Goal: Task Accomplishment & Management: Manage account settings

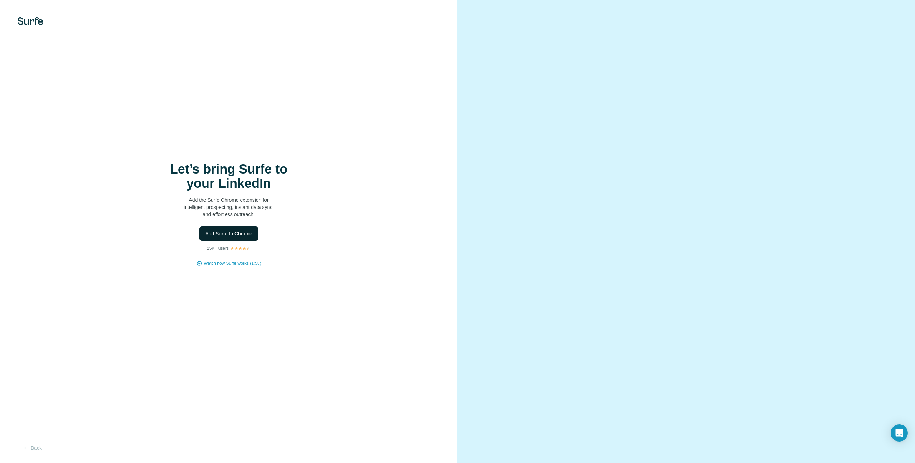
click at [235, 232] on span "Add Surfe to Chrome" at bounding box center [228, 233] width 47 height 7
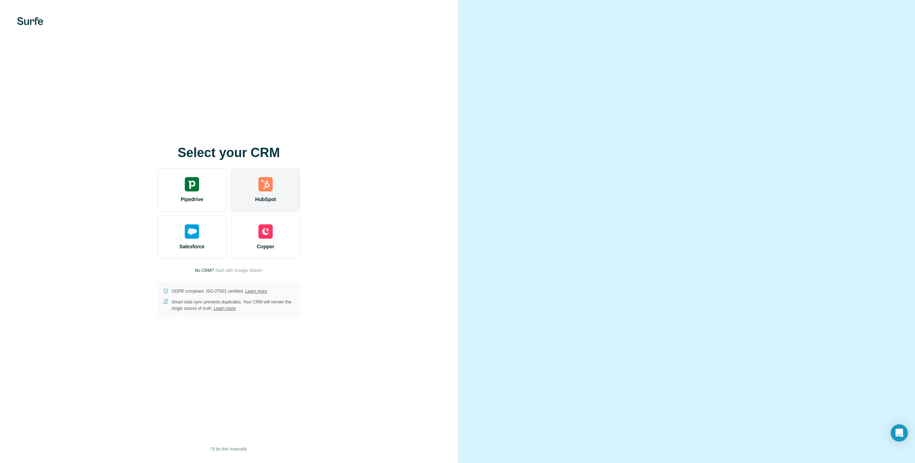
click at [257, 194] on div "HubSpot" at bounding box center [265, 189] width 69 height 43
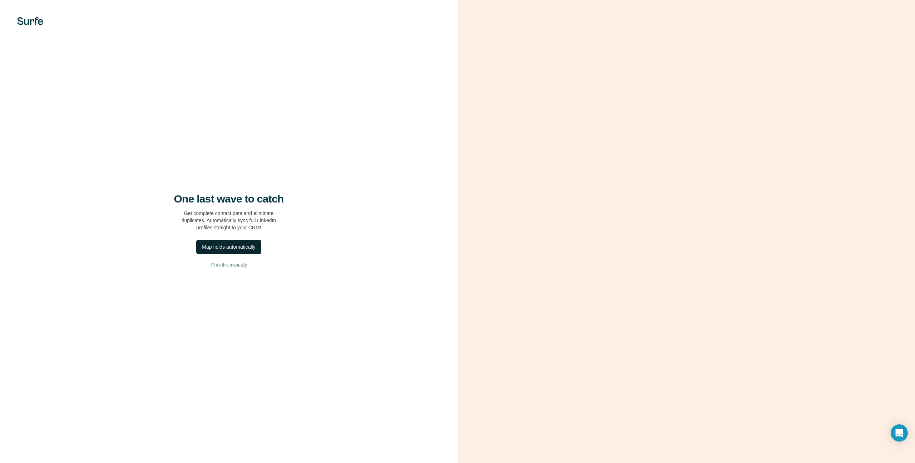
click at [229, 245] on div "Map fields automatically" at bounding box center [228, 246] width 53 height 7
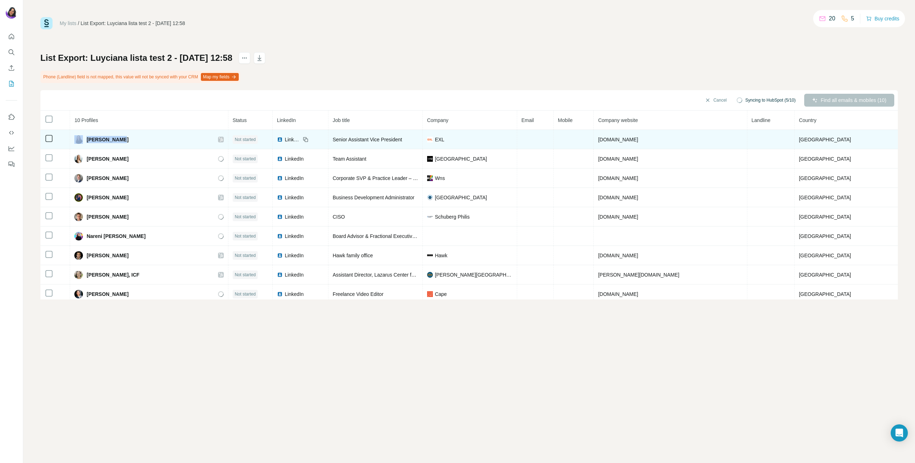
drag, startPoint x: 129, startPoint y: 141, endPoint x: 91, endPoint y: 141, distance: 38.3
click at [91, 141] on div "Amy Prinsloo" at bounding box center [148, 139] width 149 height 9
copy div "Amy Prinsloo"
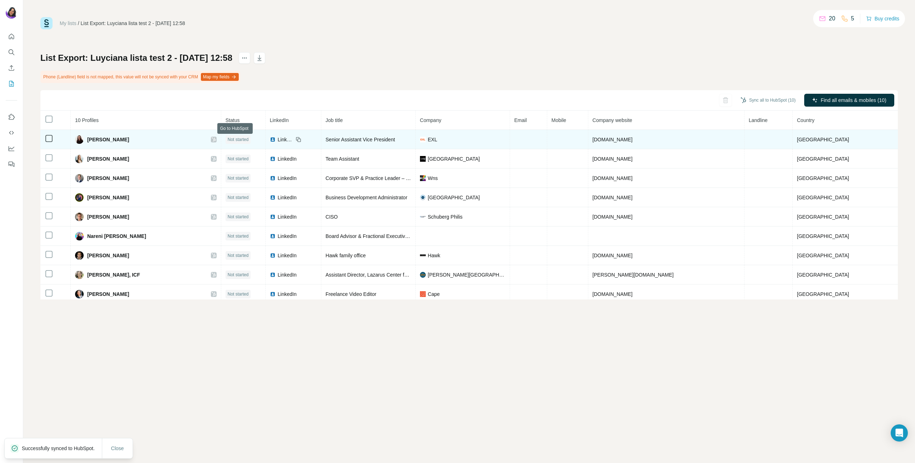
click at [216, 139] on icon at bounding box center [214, 140] width 4 height 6
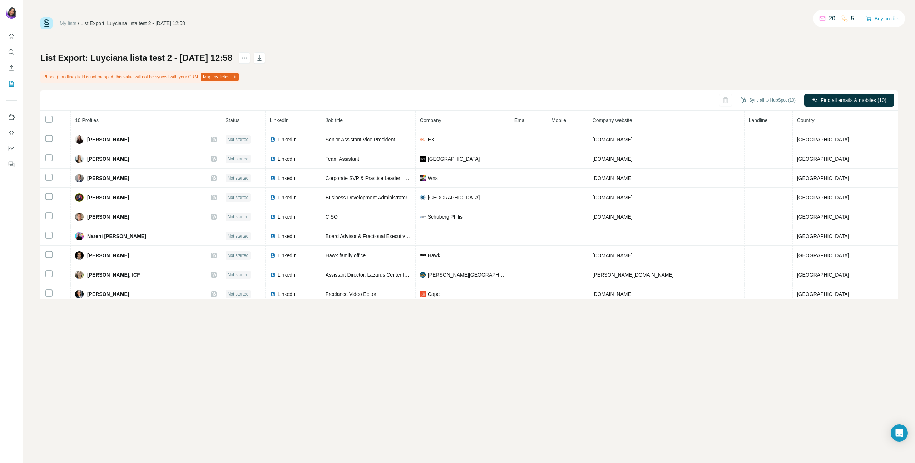
click at [239, 76] on button "Map my fields" at bounding box center [220, 77] width 38 height 8
click at [881, 116] on div at bounding box center [880, 119] width 13 height 7
click at [880, 120] on div at bounding box center [880, 119] width 13 height 7
click at [883, 138] on div at bounding box center [884, 137] width 6 height 6
click at [882, 119] on div at bounding box center [880, 119] width 13 height 7
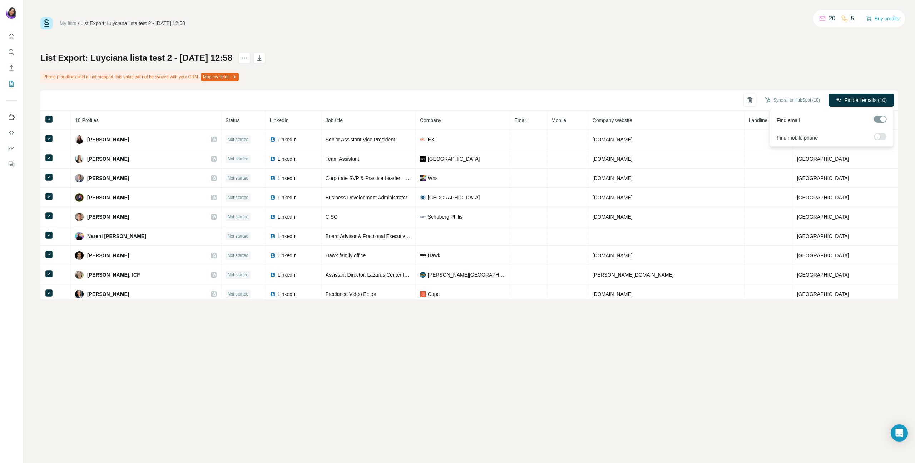
click at [883, 117] on div at bounding box center [880, 119] width 13 height 7
click at [870, 99] on span "Find all emails (10)" at bounding box center [866, 100] width 42 height 7
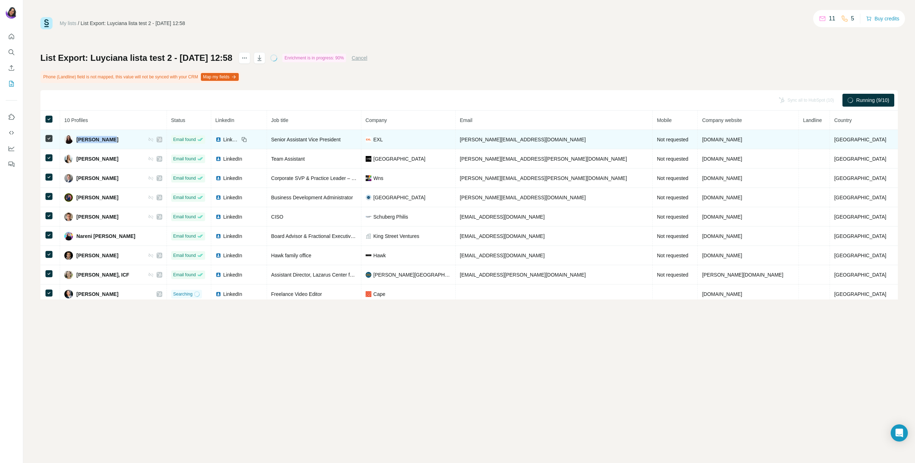
drag, startPoint x: 122, startPoint y: 140, endPoint x: 84, endPoint y: 143, distance: 38.4
click at [84, 143] on div "Amy Prinsloo" at bounding box center [113, 139] width 98 height 9
copy span "Amy Prinsloo"
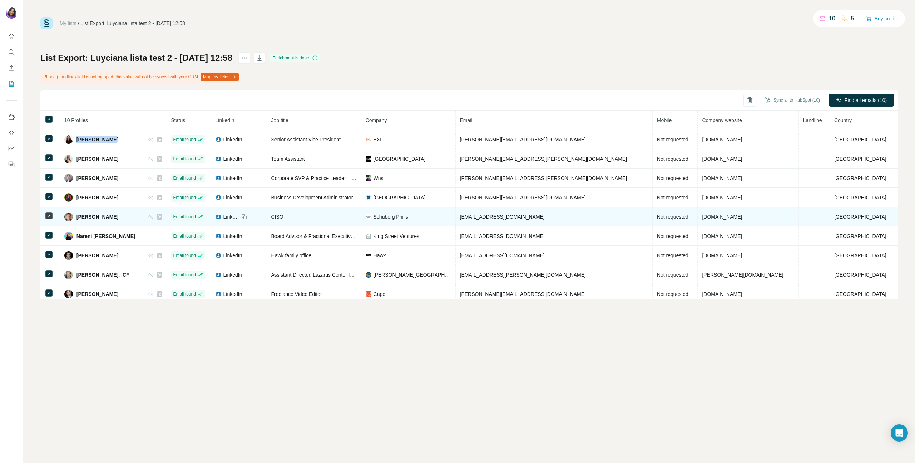
drag, startPoint x: 131, startPoint y: 218, endPoint x: 83, endPoint y: 218, distance: 48.3
click at [83, 218] on div "Frank Breedijk" at bounding box center [113, 216] width 98 height 9
copy span "Frank Breedijk"
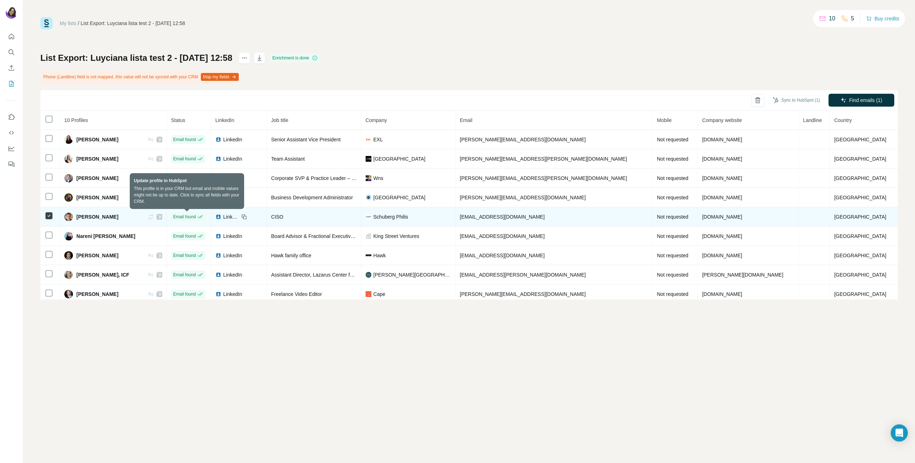
click at [154, 219] on icon at bounding box center [151, 217] width 6 height 6
click at [468, 376] on div "My lists / List Export: Luyciana lista test 2 - 27/08/2025 12:58 10 5 Buy credi…" at bounding box center [469, 231] width 892 height 463
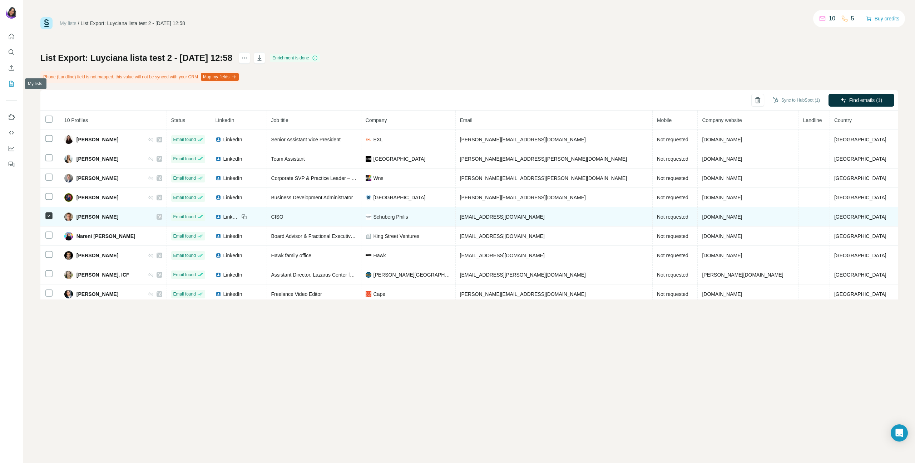
click at [14, 83] on icon "My lists" at bounding box center [12, 83] width 4 height 5
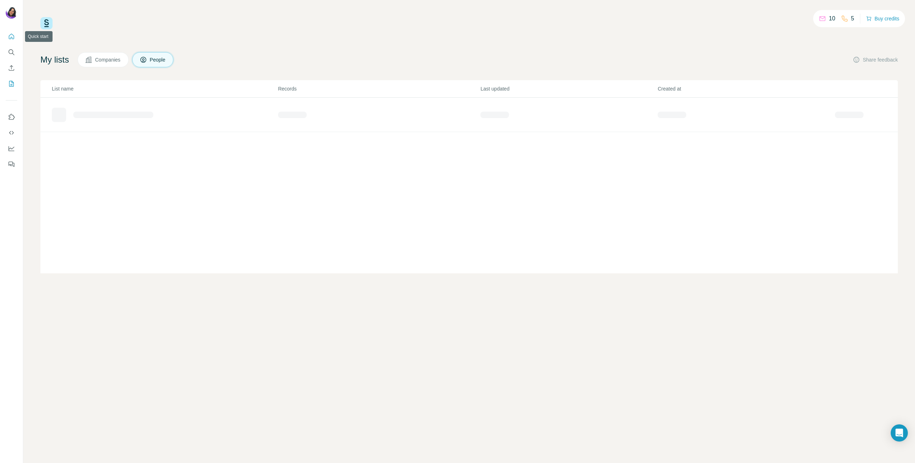
click at [12, 41] on button "Quick start" at bounding box center [11, 36] width 11 height 13
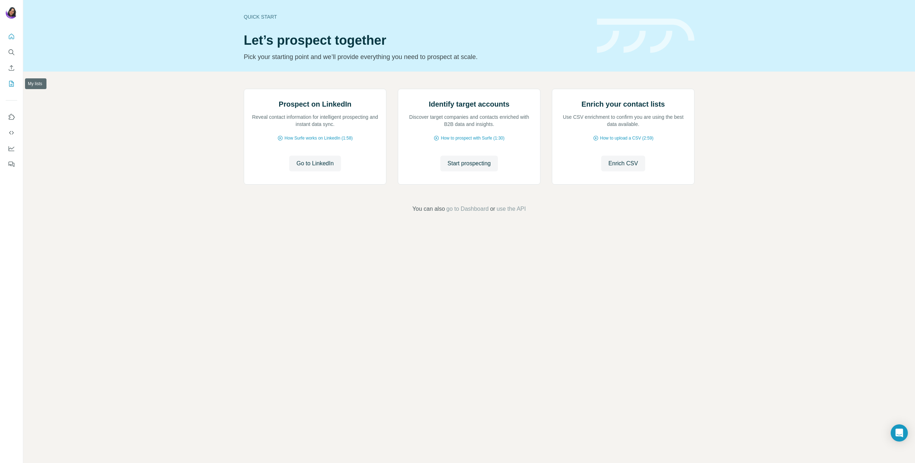
click at [12, 83] on icon "My lists" at bounding box center [12, 83] width 4 height 5
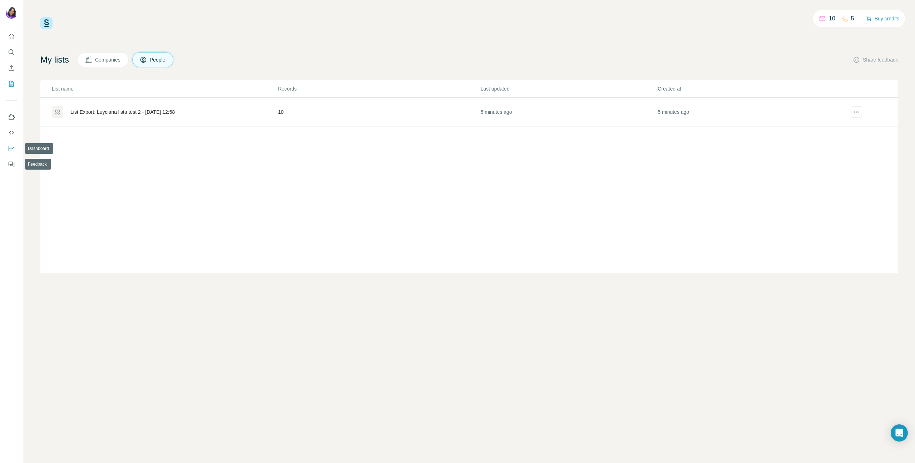
click at [11, 152] on button "Dashboard" at bounding box center [11, 148] width 11 height 13
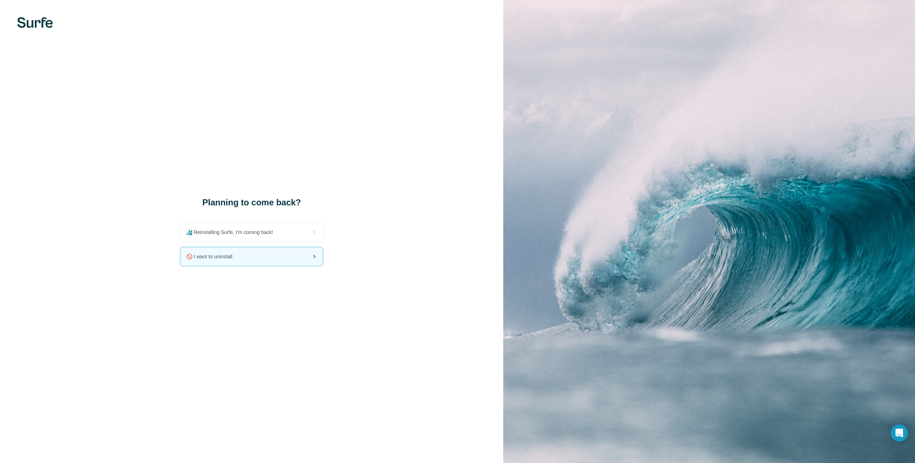
click at [262, 261] on div "🚫 I want to uninstall" at bounding box center [252, 256] width 142 height 19
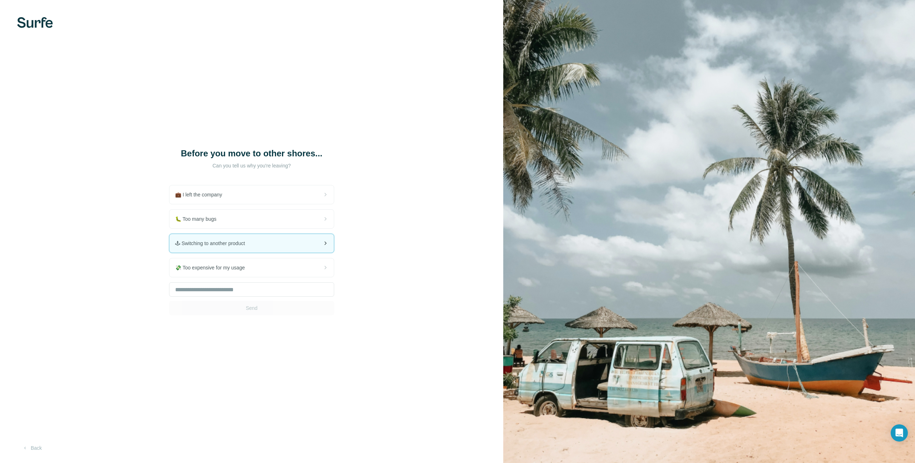
click at [242, 251] on div "🕹 Switching to another product" at bounding box center [251, 243] width 164 height 19
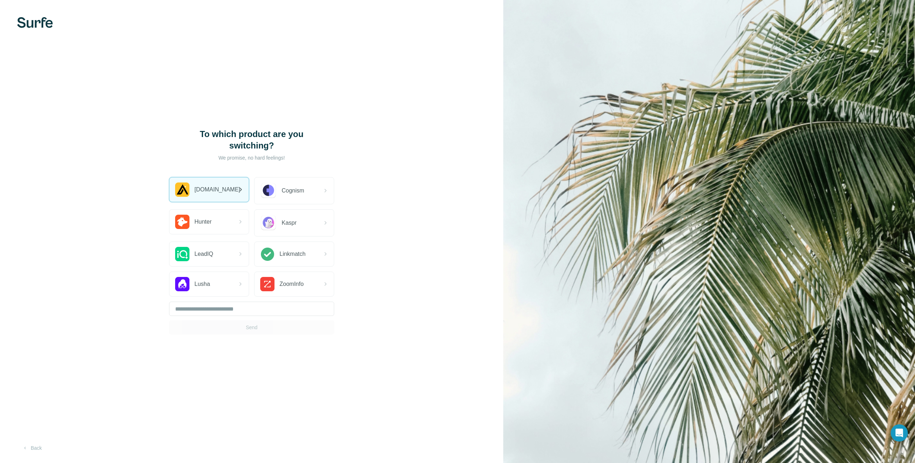
click at [225, 192] on div "Apollo.io" at bounding box center [208, 189] width 79 height 24
